Goal: Check status: Check status

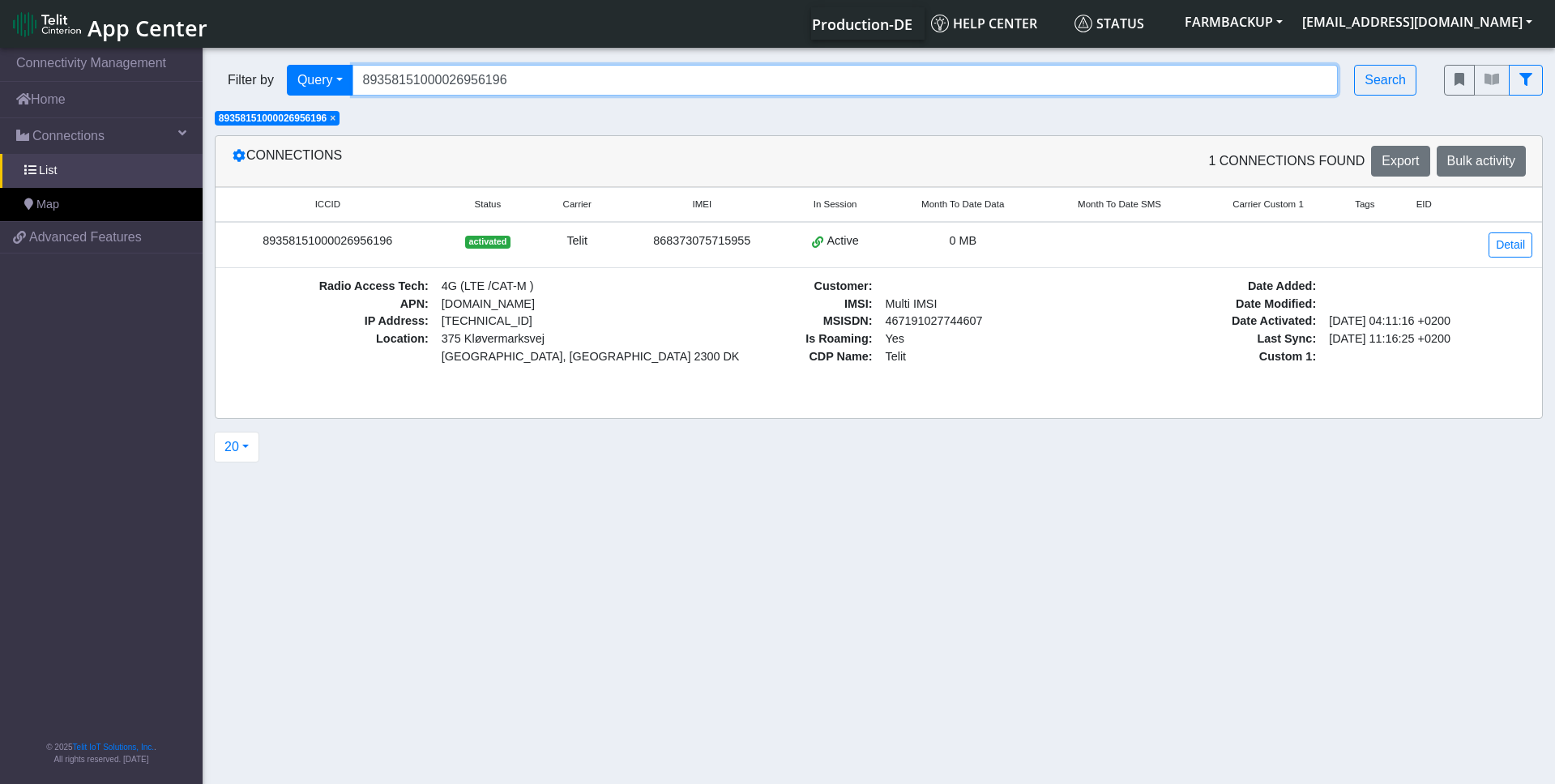
click at [475, 77] on input "89358151000026956196" at bounding box center [845, 80] width 986 height 31
paste input "89358151000032367917"
type input "89358151000032367917"
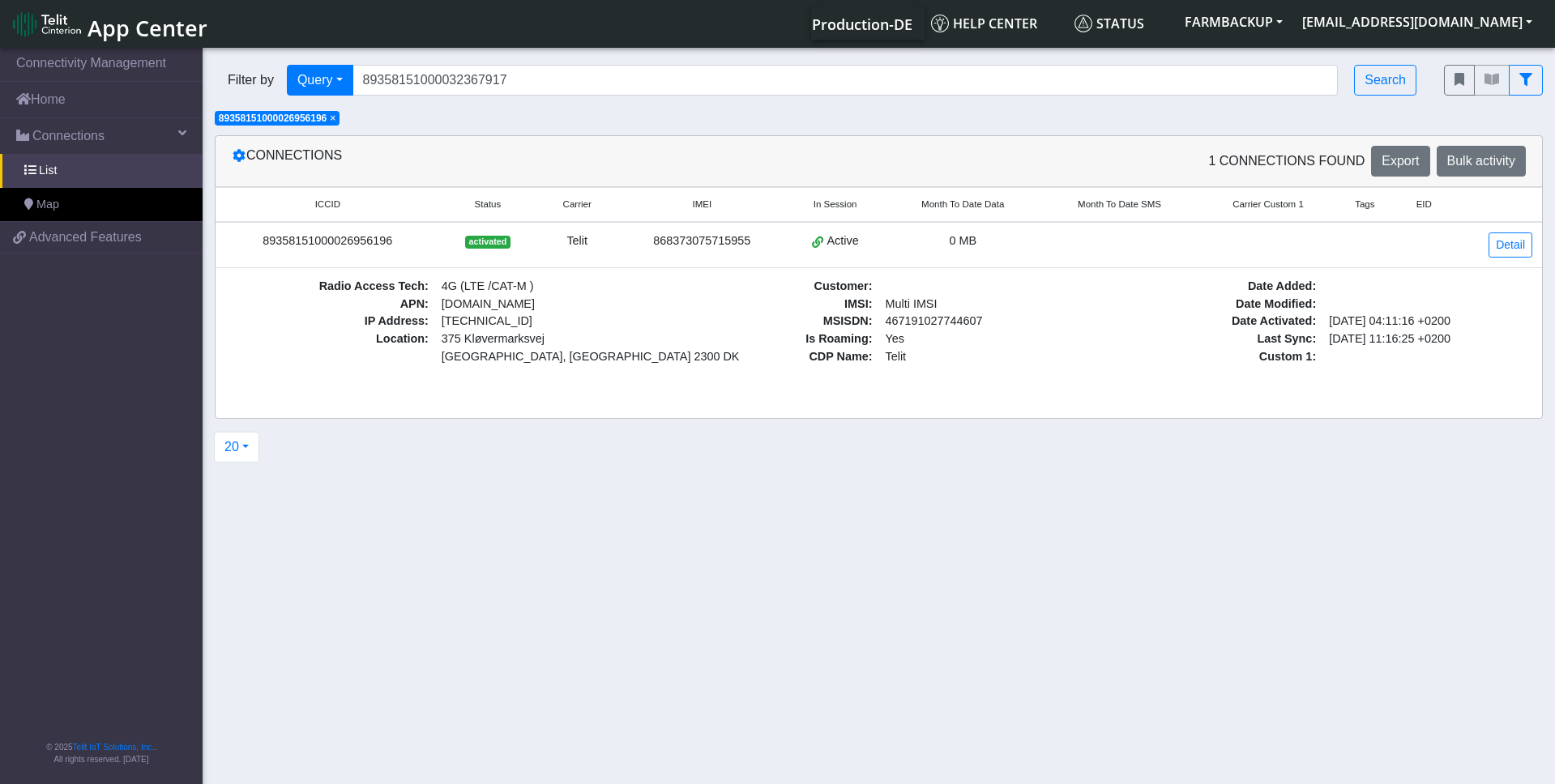
click at [335, 117] on span "×" at bounding box center [332, 118] width 6 height 11
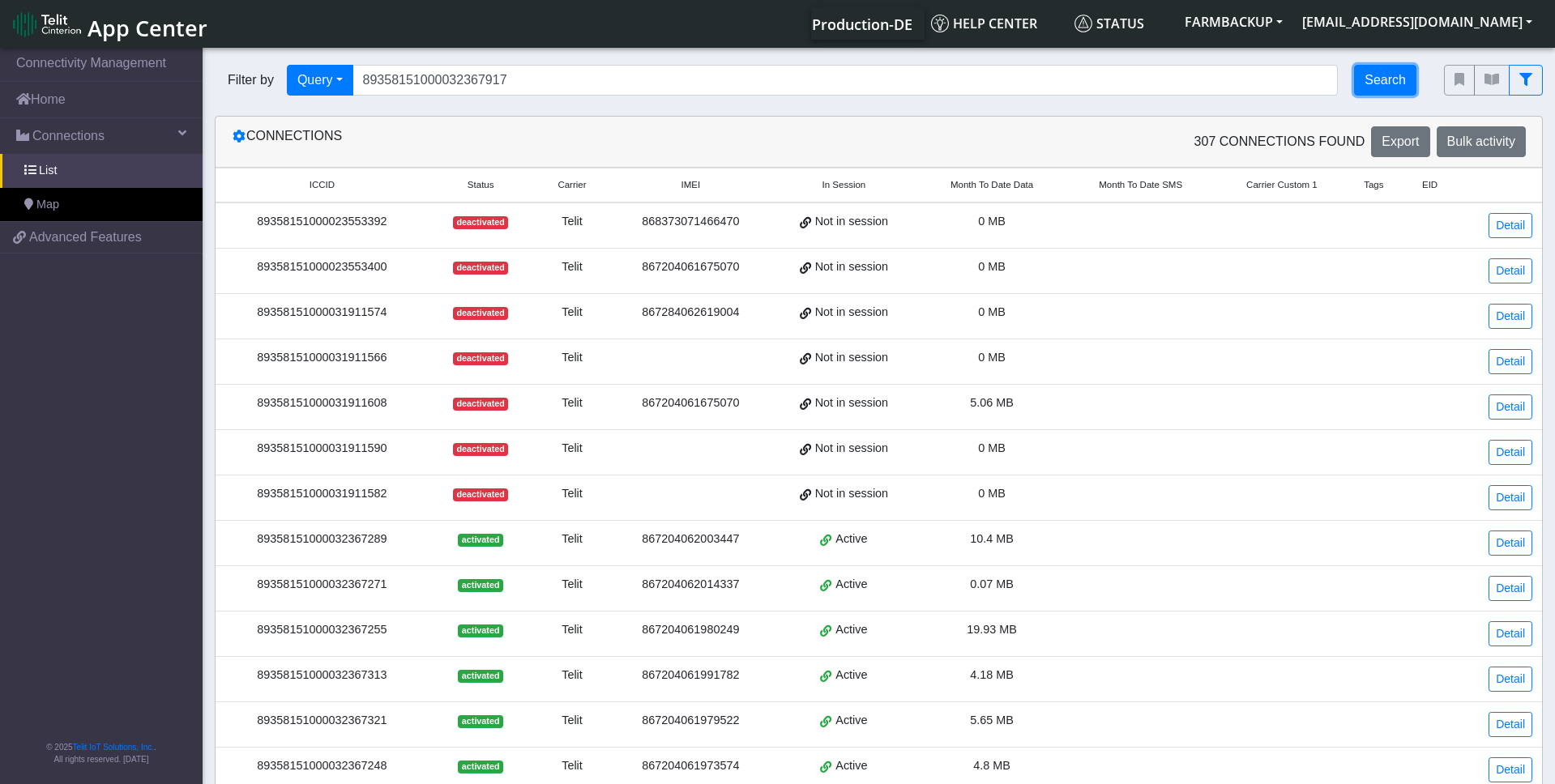
click at [1381, 73] on button "Search" at bounding box center [1385, 80] width 63 height 31
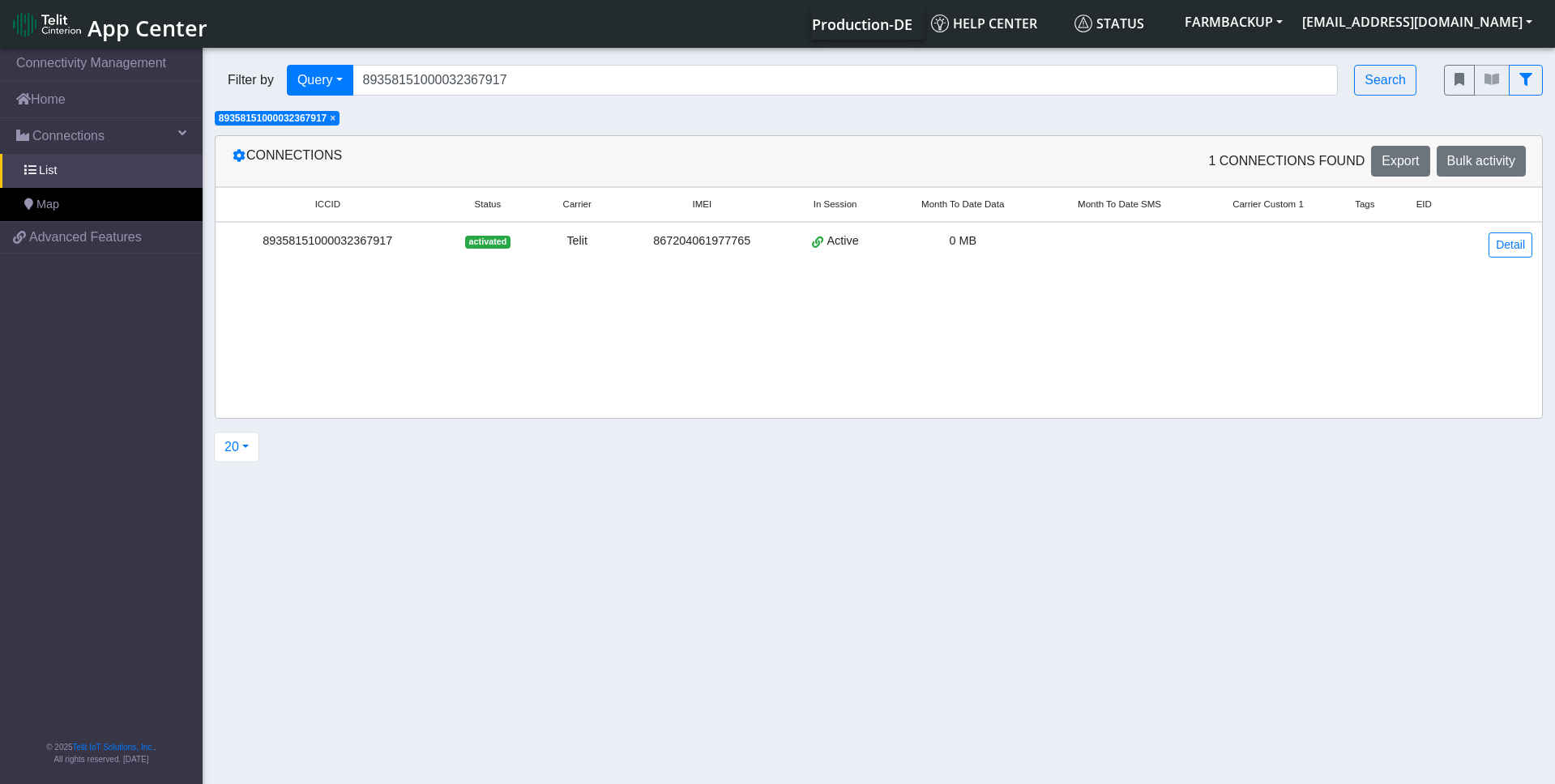
click at [362, 230] on td "89358151000032367917" at bounding box center [327, 244] width 224 height 46
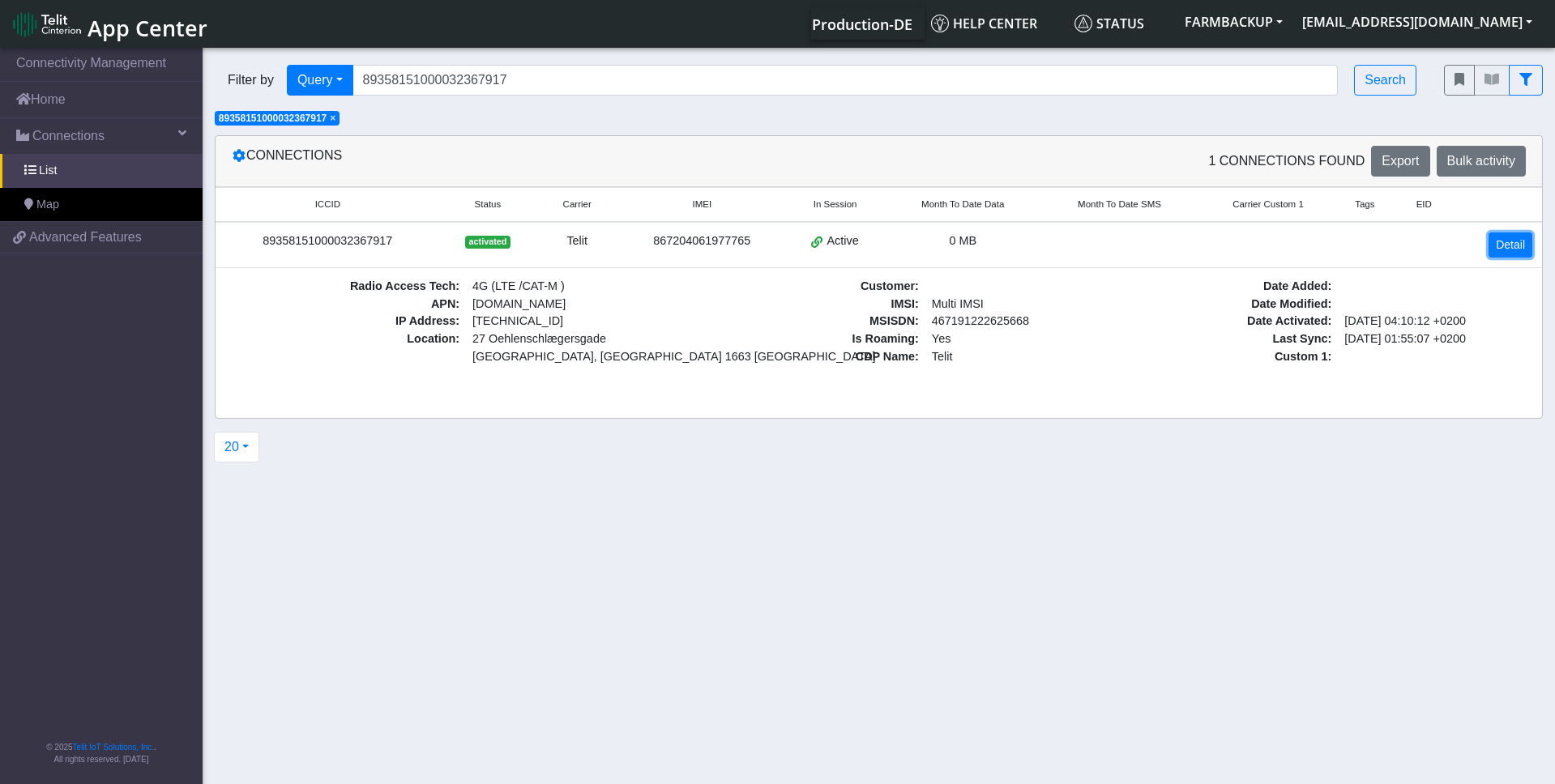
click at [1510, 244] on link "Detail" at bounding box center [1510, 244] width 44 height 25
